Goal: Task Accomplishment & Management: Complete application form

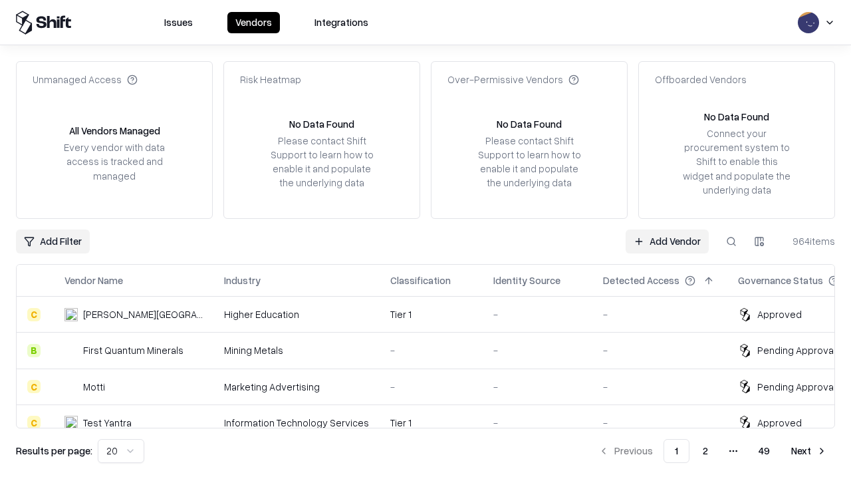
click at [667, 241] on link "Add Vendor" at bounding box center [666, 241] width 83 height 24
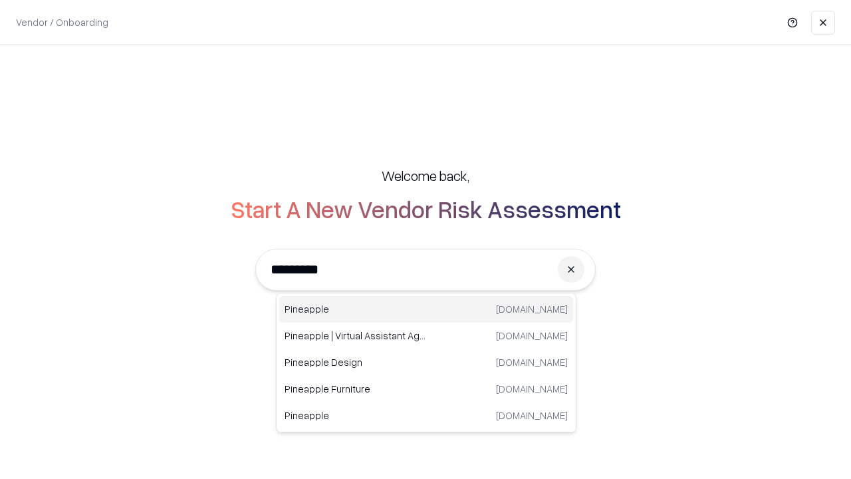
click at [426, 309] on div "Pineapple [DOMAIN_NAME]" at bounding box center [426, 309] width 294 height 27
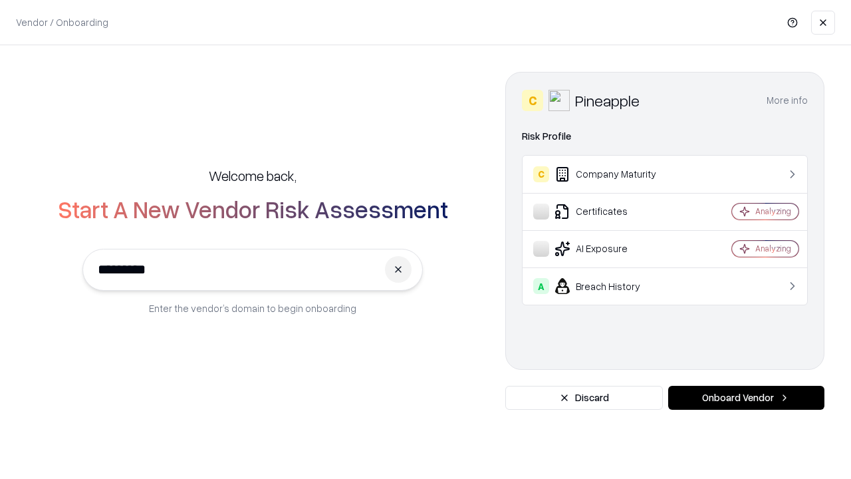
type input "*********"
click at [746, 397] on button "Onboard Vendor" at bounding box center [746, 398] width 156 height 24
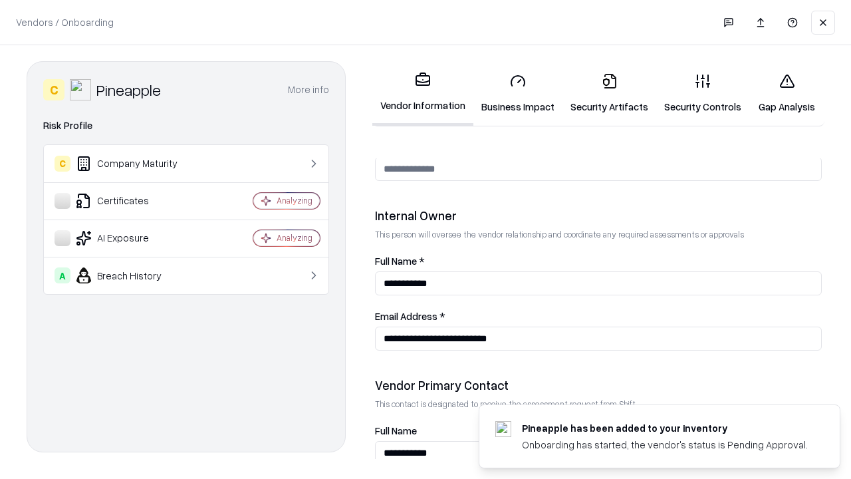
scroll to position [689, 0]
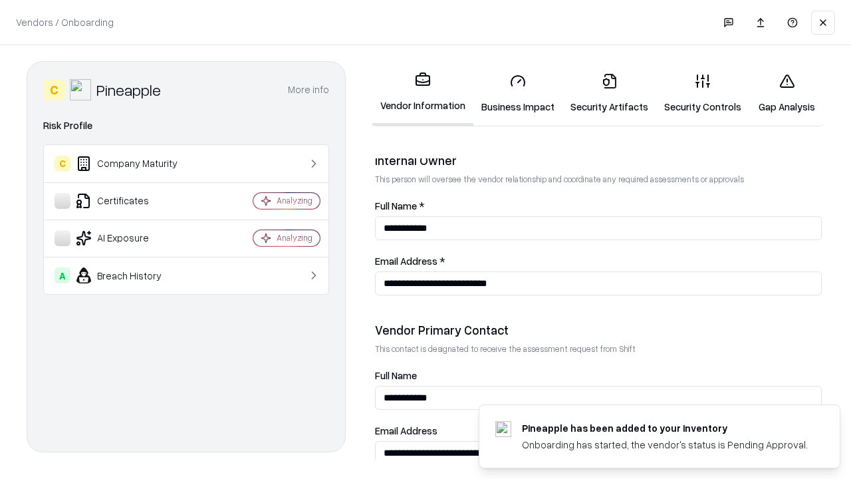
click at [518, 93] on link "Business Impact" at bounding box center [517, 93] width 89 height 62
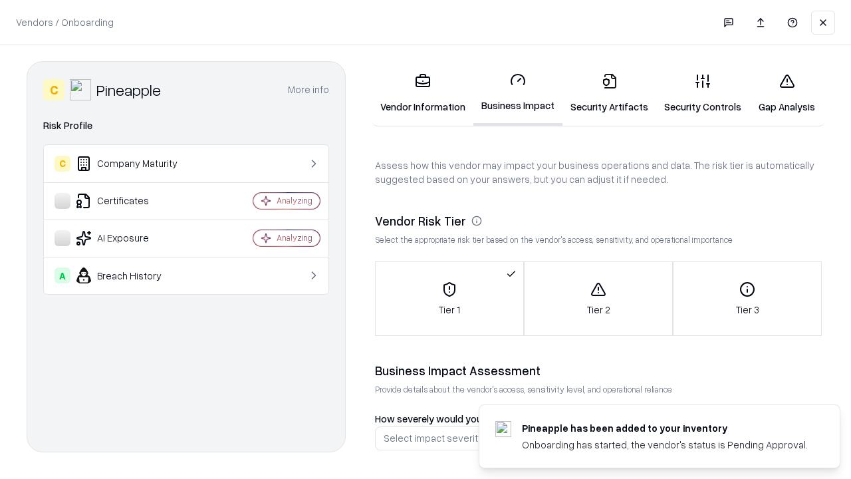
click at [609, 93] on link "Security Artifacts" at bounding box center [609, 93] width 94 height 62
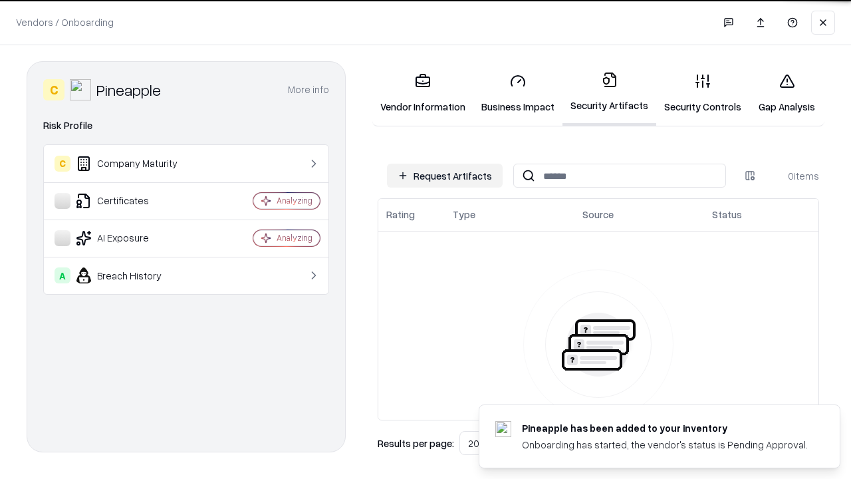
click at [445, 175] on button "Request Artifacts" at bounding box center [445, 176] width 116 height 24
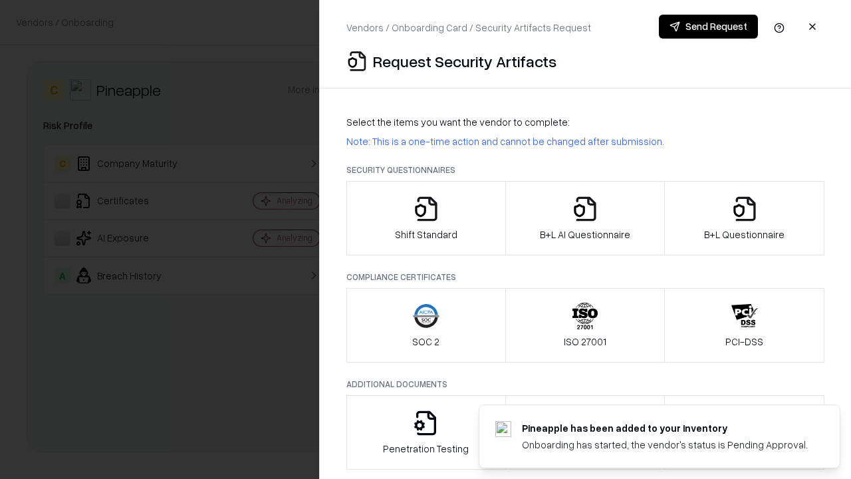
click at [425, 218] on icon "button" at bounding box center [426, 208] width 27 height 27
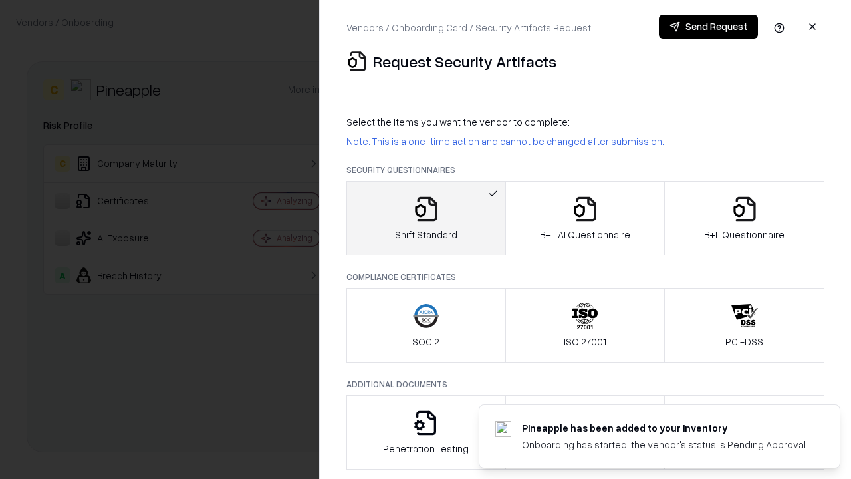
click at [708, 27] on button "Send Request" at bounding box center [708, 27] width 99 height 24
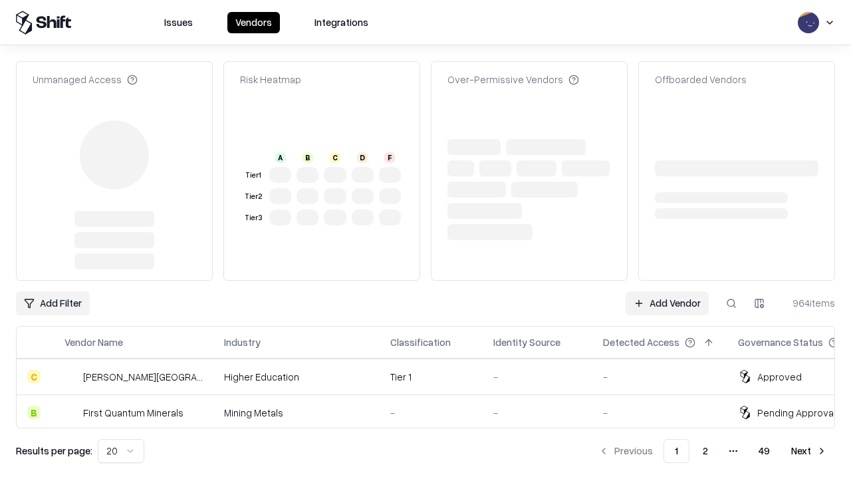
click at [667, 291] on link "Add Vendor" at bounding box center [666, 303] width 83 height 24
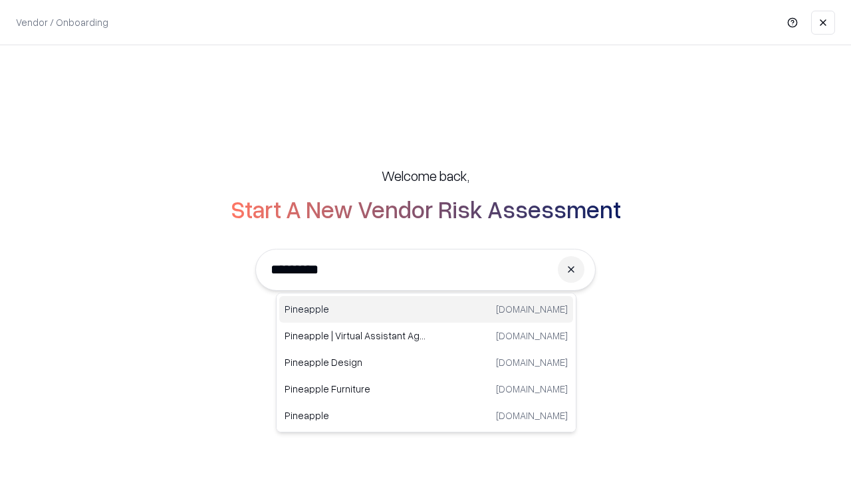
click at [426, 309] on div "Pineapple [DOMAIN_NAME]" at bounding box center [426, 309] width 294 height 27
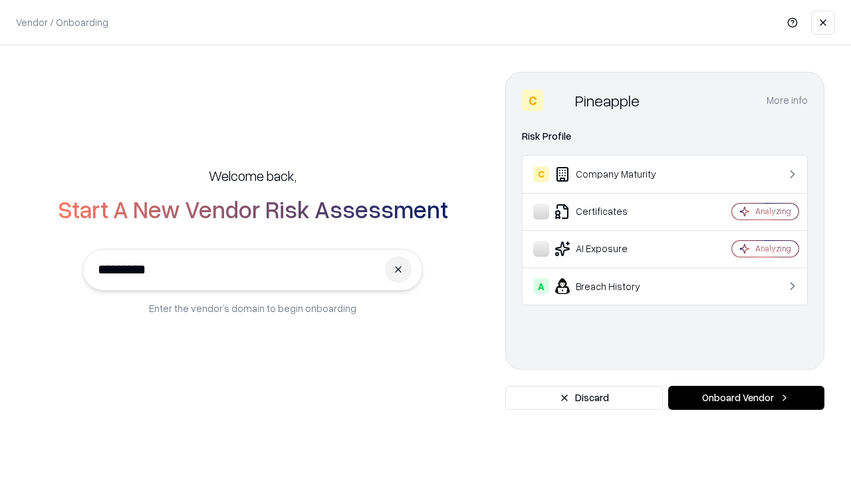
type input "*********"
click at [746, 397] on button "Onboard Vendor" at bounding box center [746, 398] width 156 height 24
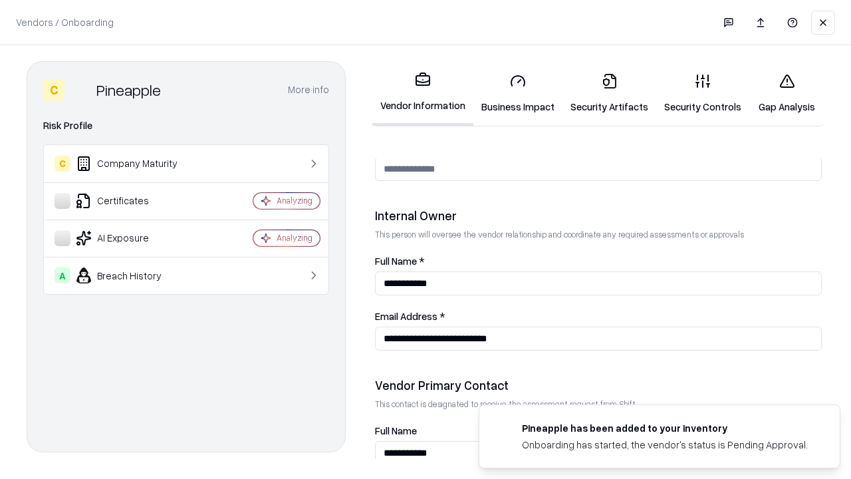
scroll to position [689, 0]
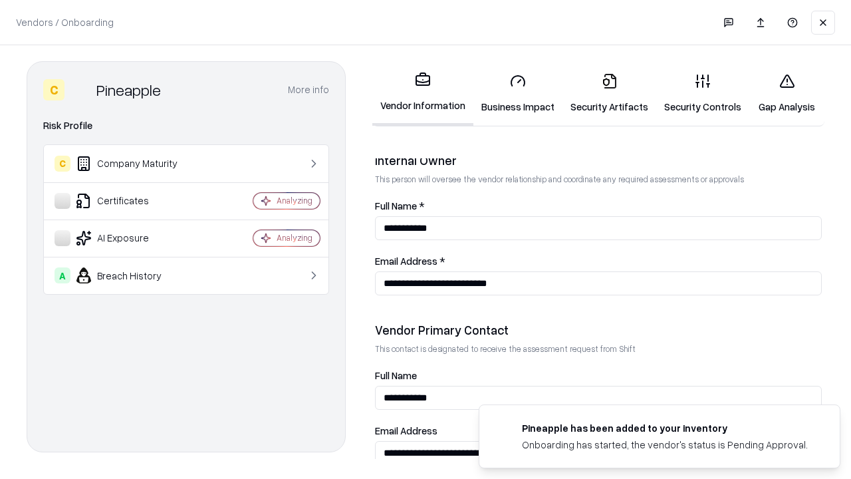
click at [786, 93] on link "Gap Analysis" at bounding box center [786, 93] width 75 height 62
